Goal: Transaction & Acquisition: Purchase product/service

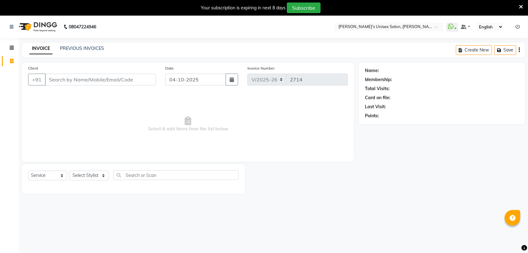
select select "62"
select select "service"
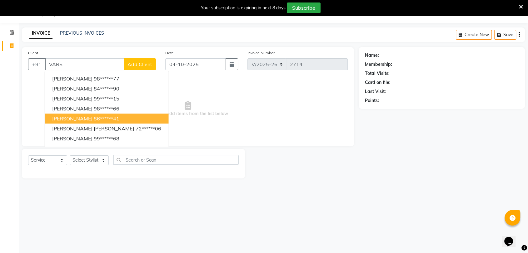
click at [79, 120] on span "[PERSON_NAME]" at bounding box center [72, 119] width 40 height 6
type input "86******41"
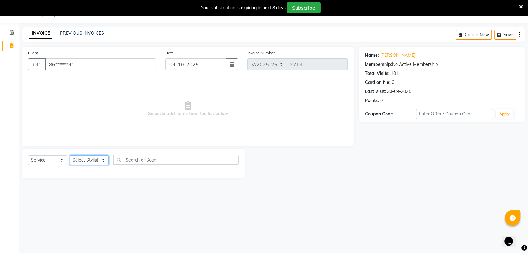
click at [95, 160] on select "Select Stylist [PERSON_NAME] DEEPA [PERSON_NAME] NEHA Nitin [PERSON_NAME] Recep…" at bounding box center [89, 160] width 39 height 10
select select "10151"
click at [70, 155] on select "Select Stylist [PERSON_NAME] DEEPA [PERSON_NAME] NEHA Nitin [PERSON_NAME] Recep…" at bounding box center [89, 160] width 39 height 10
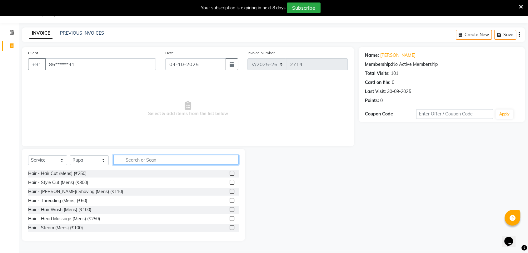
click at [127, 159] on input "text" at bounding box center [175, 160] width 125 height 10
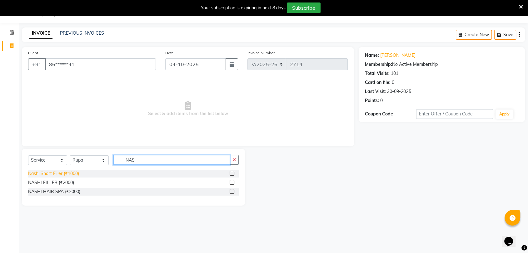
type input "NAS"
click at [65, 173] on div "Nashi Short Filler (₹1000)" at bounding box center [53, 173] width 51 height 7
checkbox input "false"
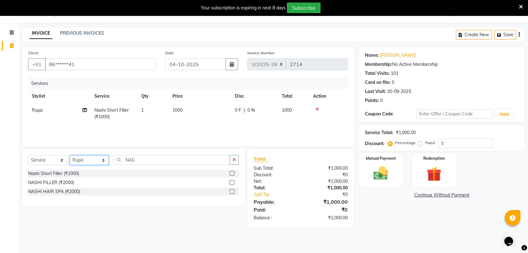
click at [105, 156] on select "Select Stylist [PERSON_NAME] DEEPA [PERSON_NAME] NEHA Nitin [PERSON_NAME] Recep…" at bounding box center [89, 160] width 39 height 10
select select "2426"
click at [70, 155] on select "Select Stylist [PERSON_NAME] DEEPA [PERSON_NAME] NEHA Nitin [PERSON_NAME] Recep…" at bounding box center [89, 160] width 39 height 10
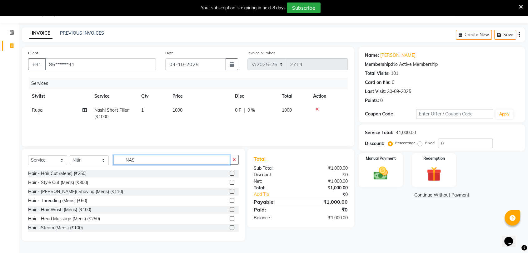
click at [136, 160] on input "NAS" at bounding box center [171, 160] width 116 height 10
type input "N"
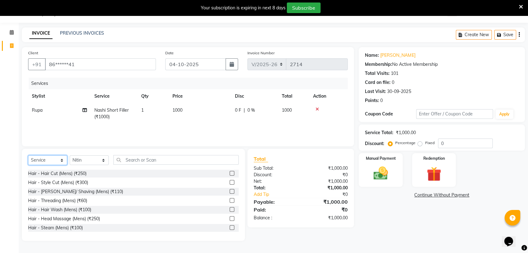
click at [61, 160] on select "Select Service Product Membership Package Voucher Prepaid Gift Card" at bounding box center [47, 160] width 39 height 10
select select "product"
click at [28, 155] on select "Select Service Product Membership Package Voucher Prepaid Gift Card" at bounding box center [47, 160] width 39 height 10
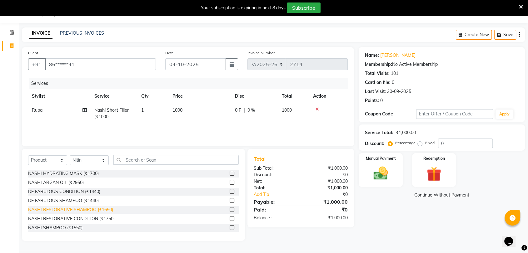
click at [62, 212] on div "NASHI RESTORATIVE SHAMPOO (₹1650)" at bounding box center [70, 210] width 85 height 7
checkbox input "false"
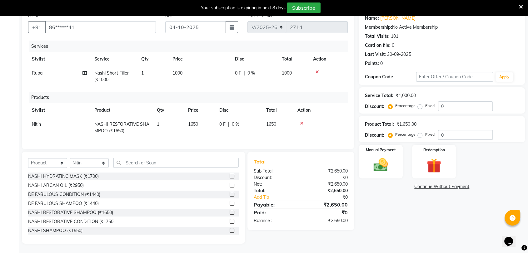
click at [204, 119] on td "1650" at bounding box center [199, 127] width 31 height 21
select select "2426"
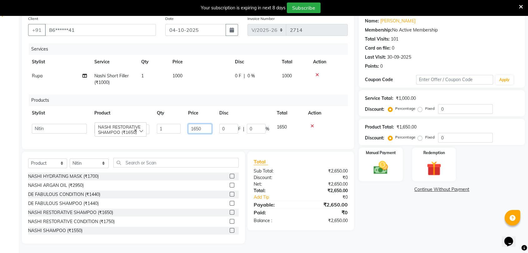
click at [204, 124] on input "1650" at bounding box center [200, 129] width 24 height 10
type input "1"
type input "5280"
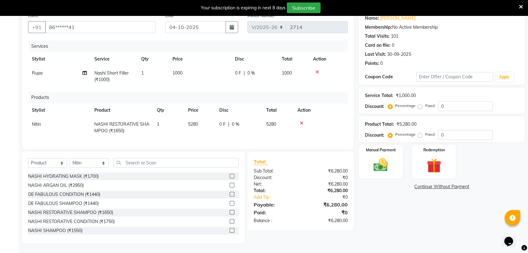
click at [217, 133] on td "0 F | 0 %" at bounding box center [238, 127] width 47 height 21
select select "2426"
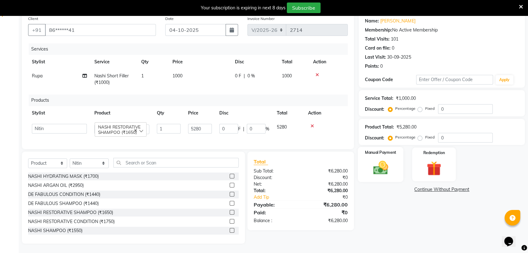
click at [384, 165] on img at bounding box center [380, 167] width 24 height 17
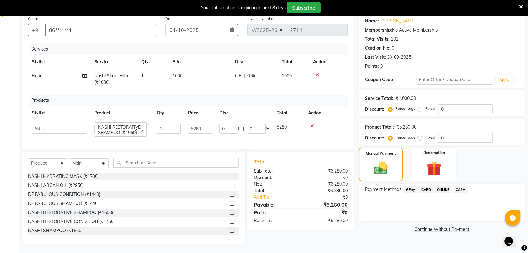
click at [460, 186] on span "CASH" at bounding box center [460, 189] width 13 height 7
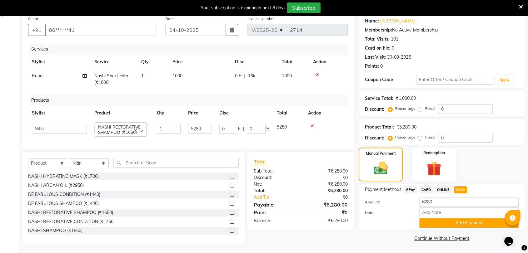
scroll to position [55, 0]
click at [440, 218] on button "Add Payment" at bounding box center [468, 223] width 99 height 10
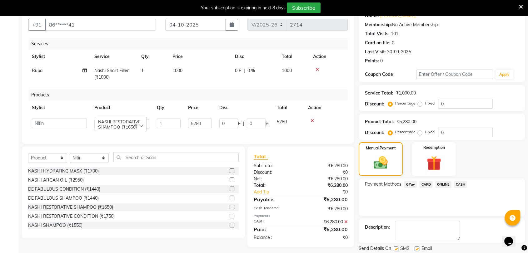
scroll to position [75, 0]
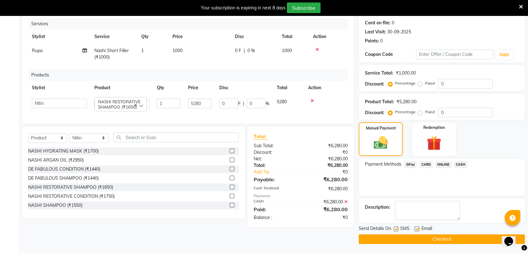
click at [409, 238] on button "Checkout" at bounding box center [441, 239] width 166 height 10
